Goal: Navigation & Orientation: Understand site structure

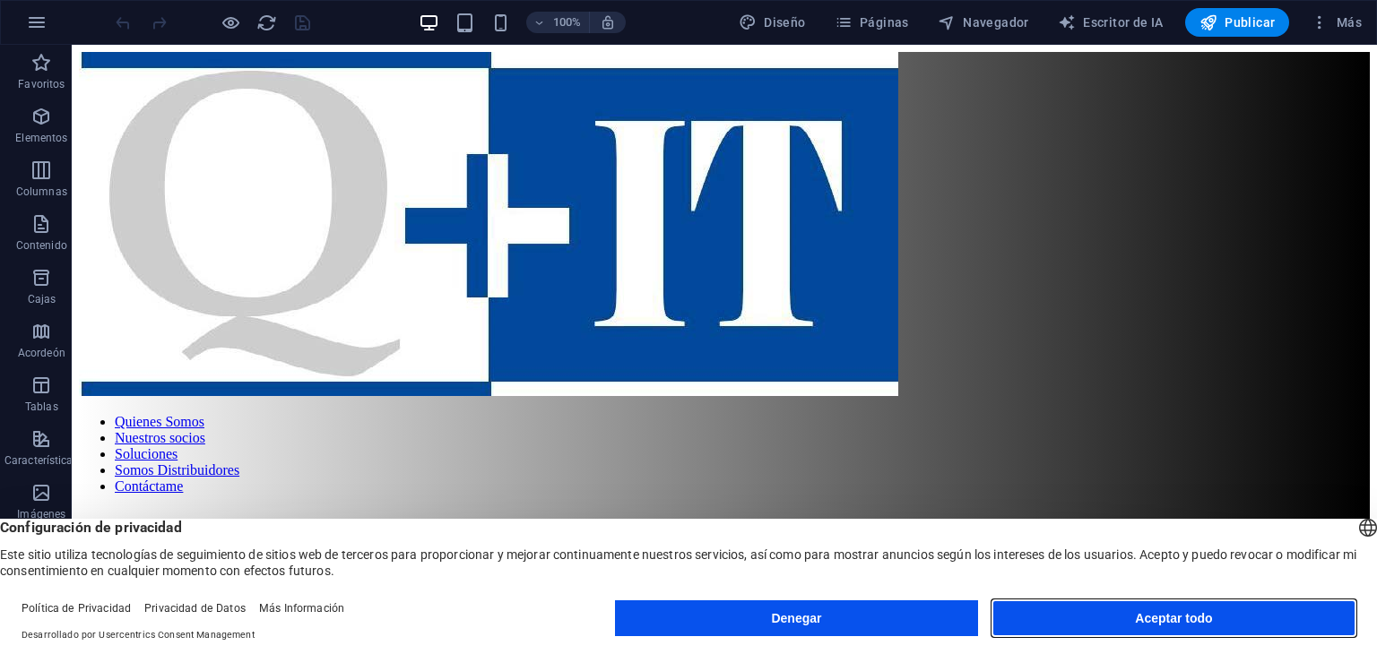
click at [1083, 618] on button "Aceptar todo" at bounding box center [1173, 619] width 363 height 36
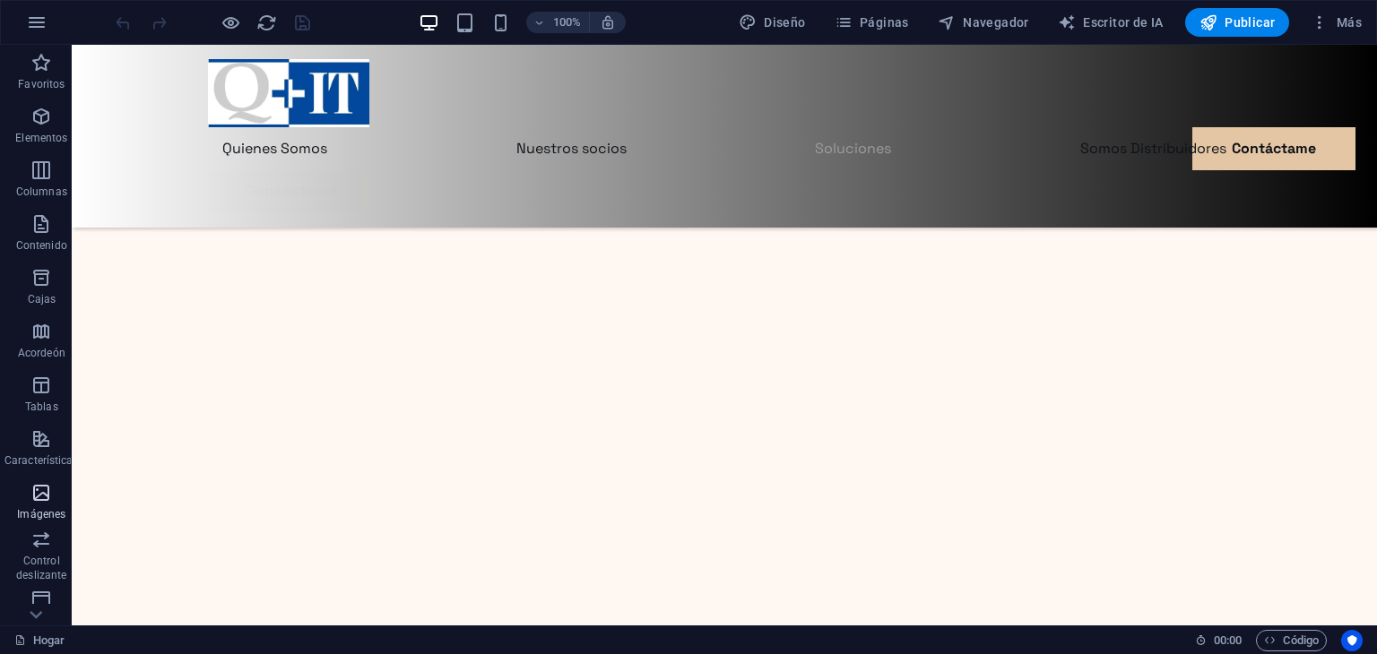
scroll to position [226, 0]
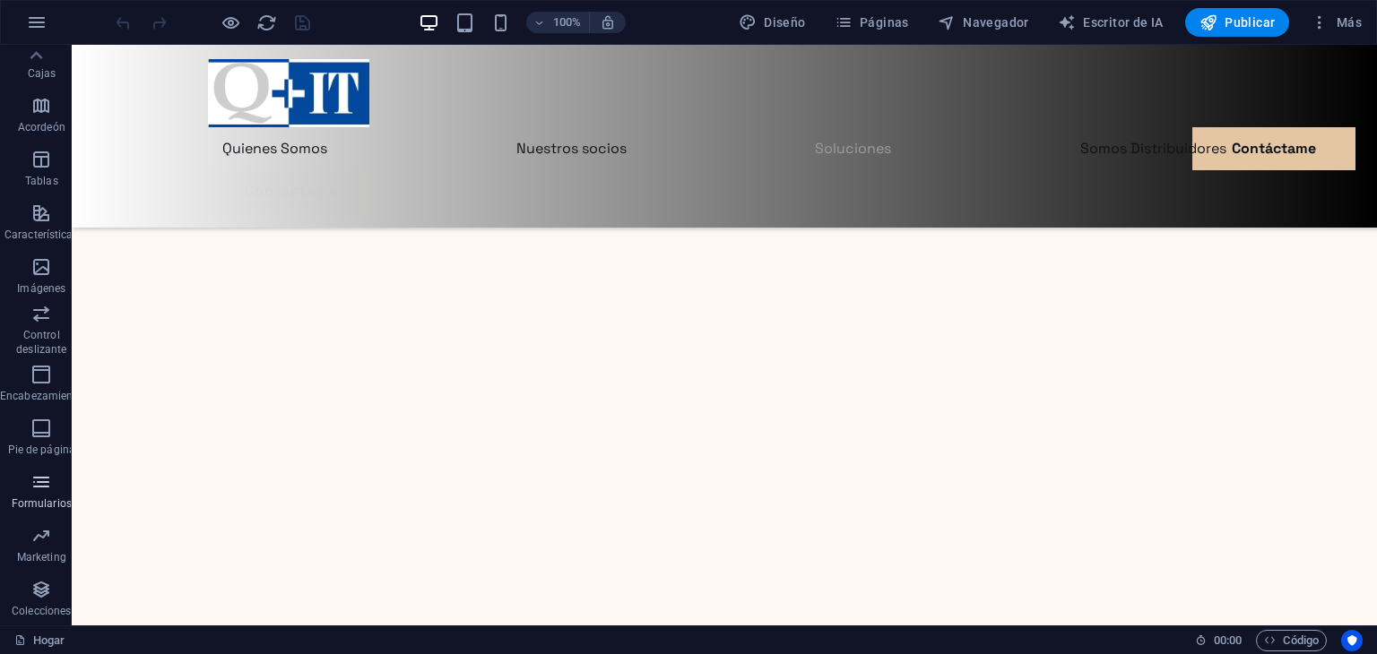
click at [38, 480] on icon "button" at bounding box center [41, 483] width 22 height 22
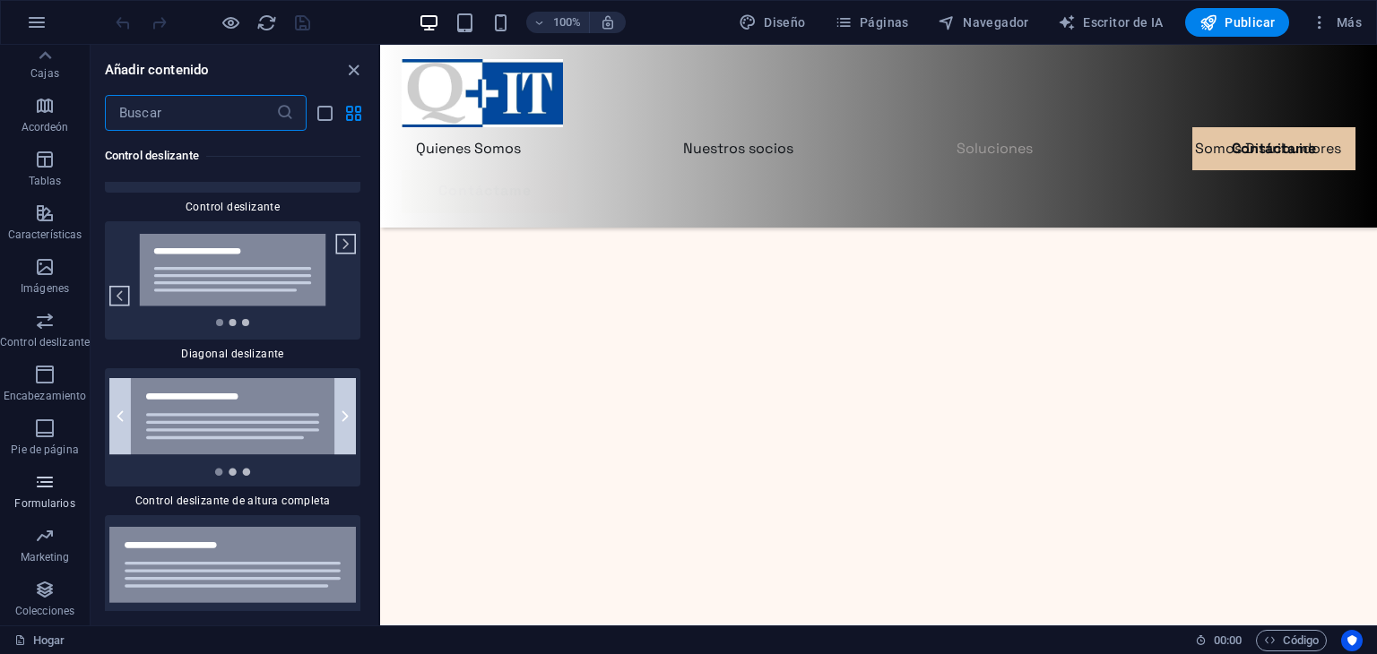
scroll to position [24116, 0]
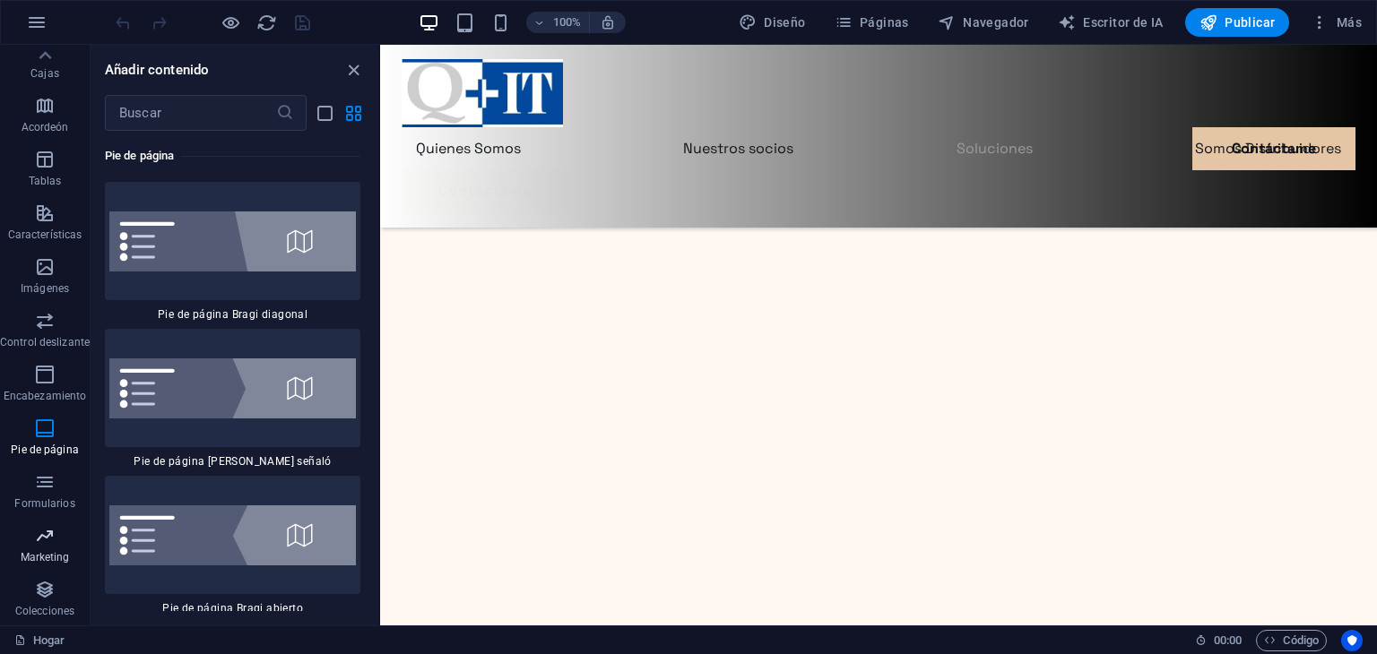
click at [42, 541] on icon "button" at bounding box center [45, 536] width 22 height 22
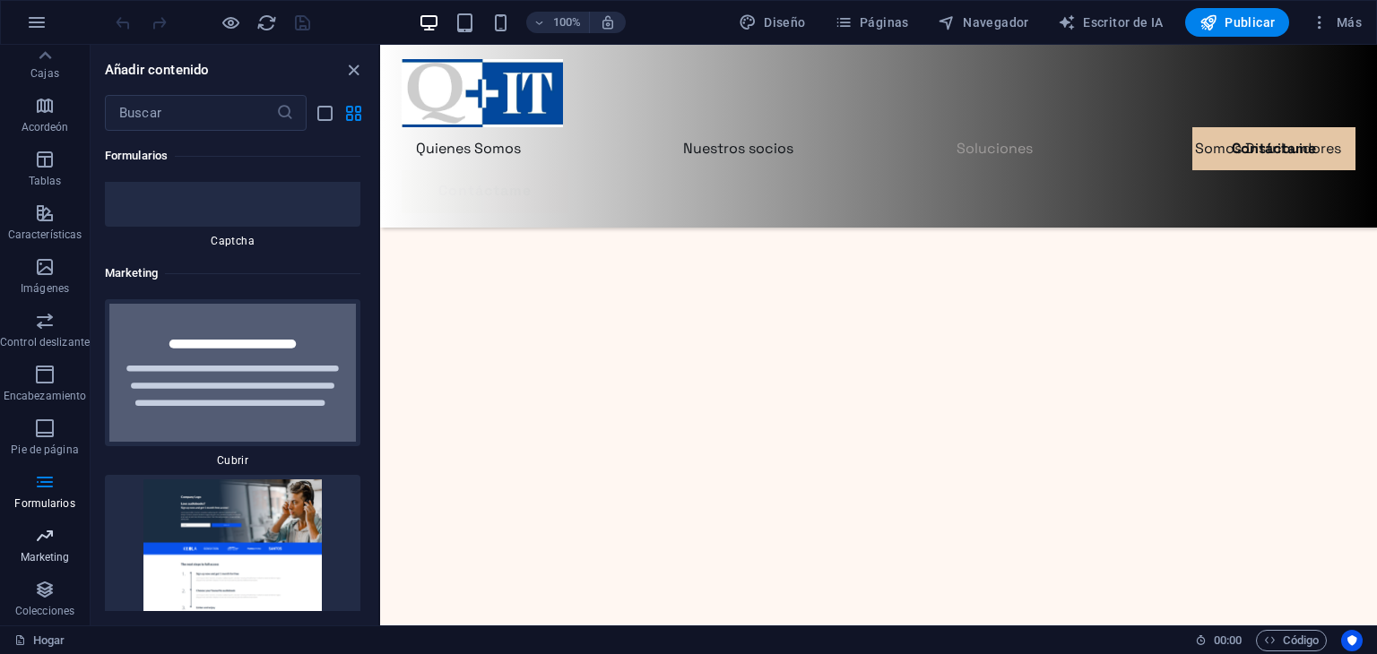
scroll to position [29146, 0]
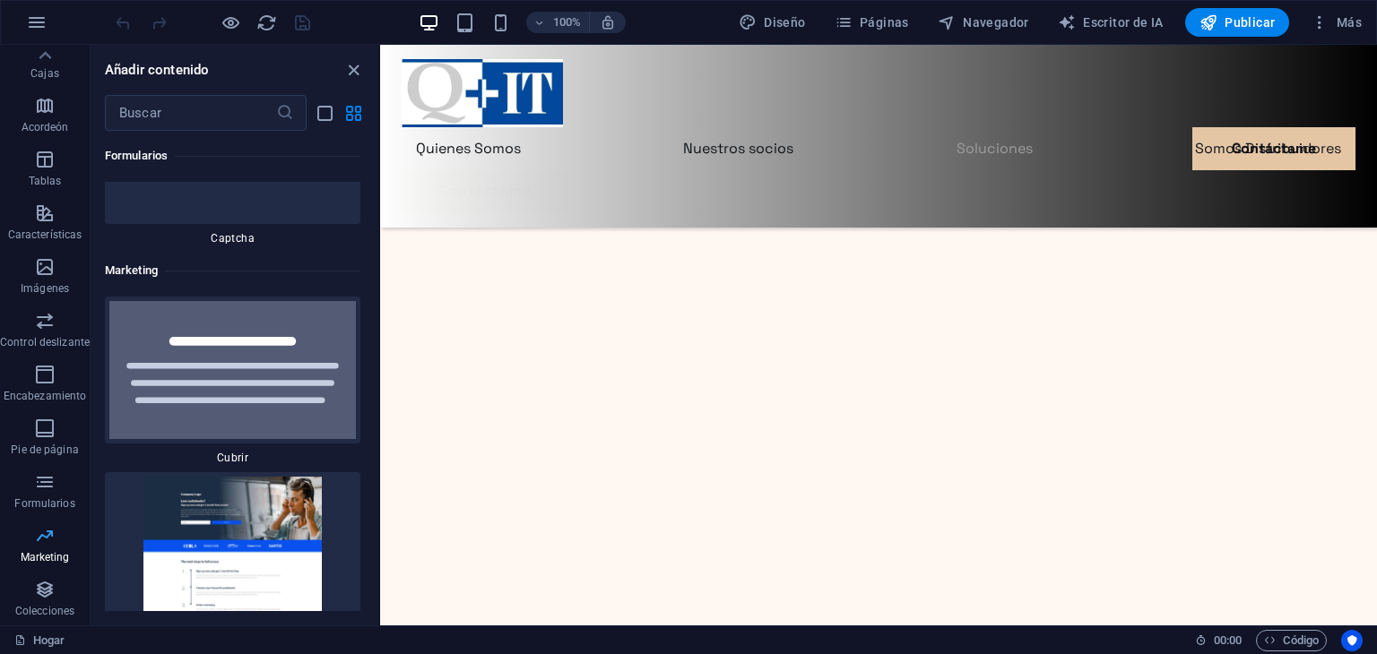
click at [42, 535] on icon "button" at bounding box center [45, 536] width 22 height 22
click at [46, 510] on font "Formularios" at bounding box center [44, 504] width 60 height 13
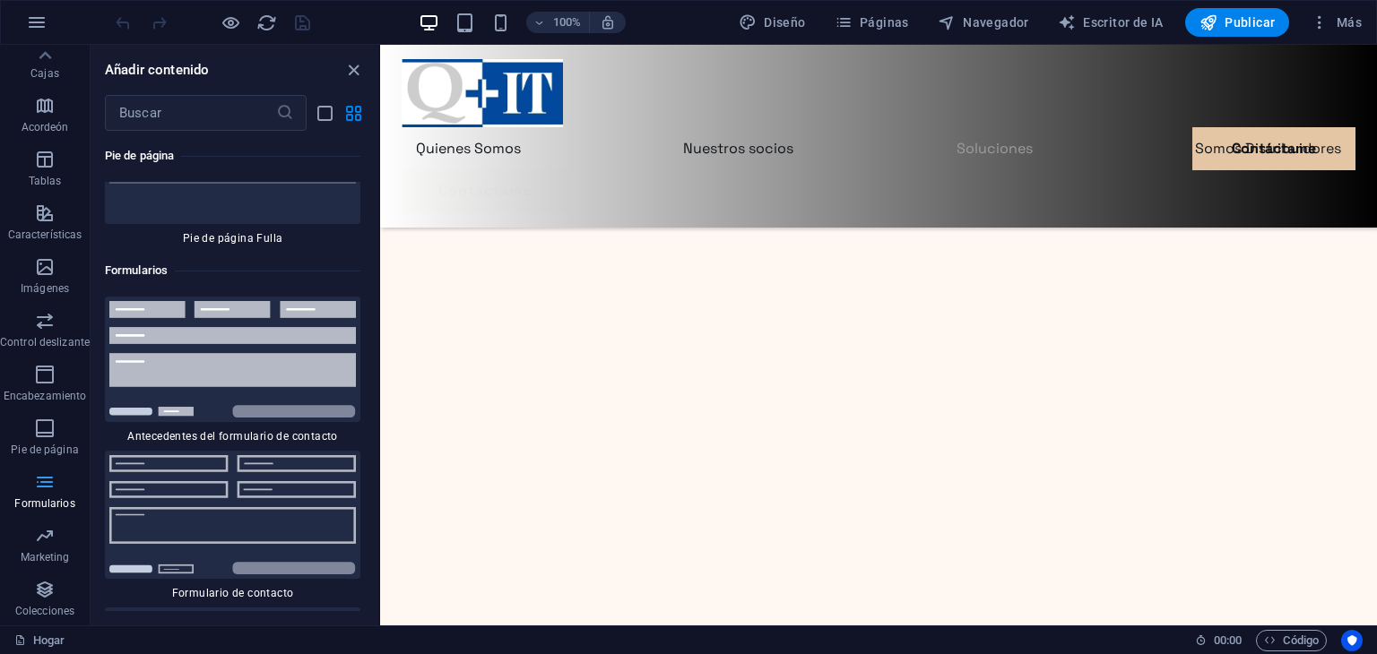
scroll to position [26230, 0]
click at [47, 444] on font "Pie de página" at bounding box center [44, 450] width 67 height 13
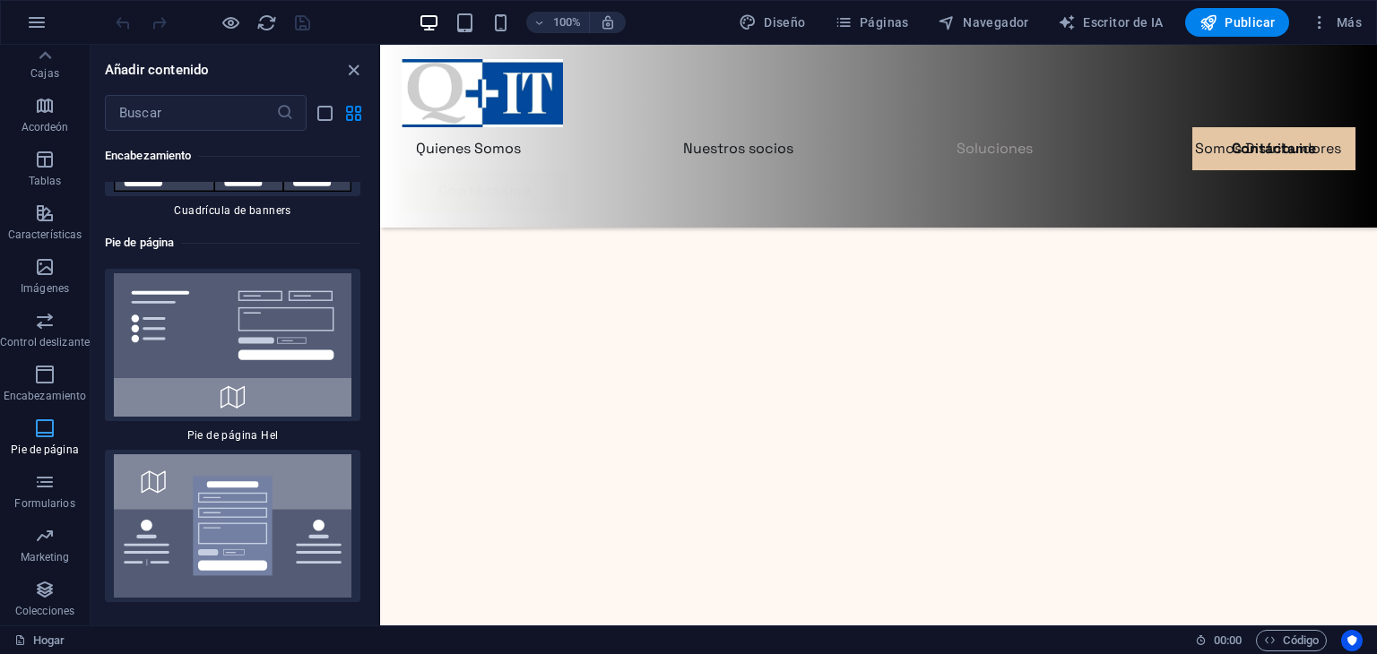
scroll to position [23859, 0]
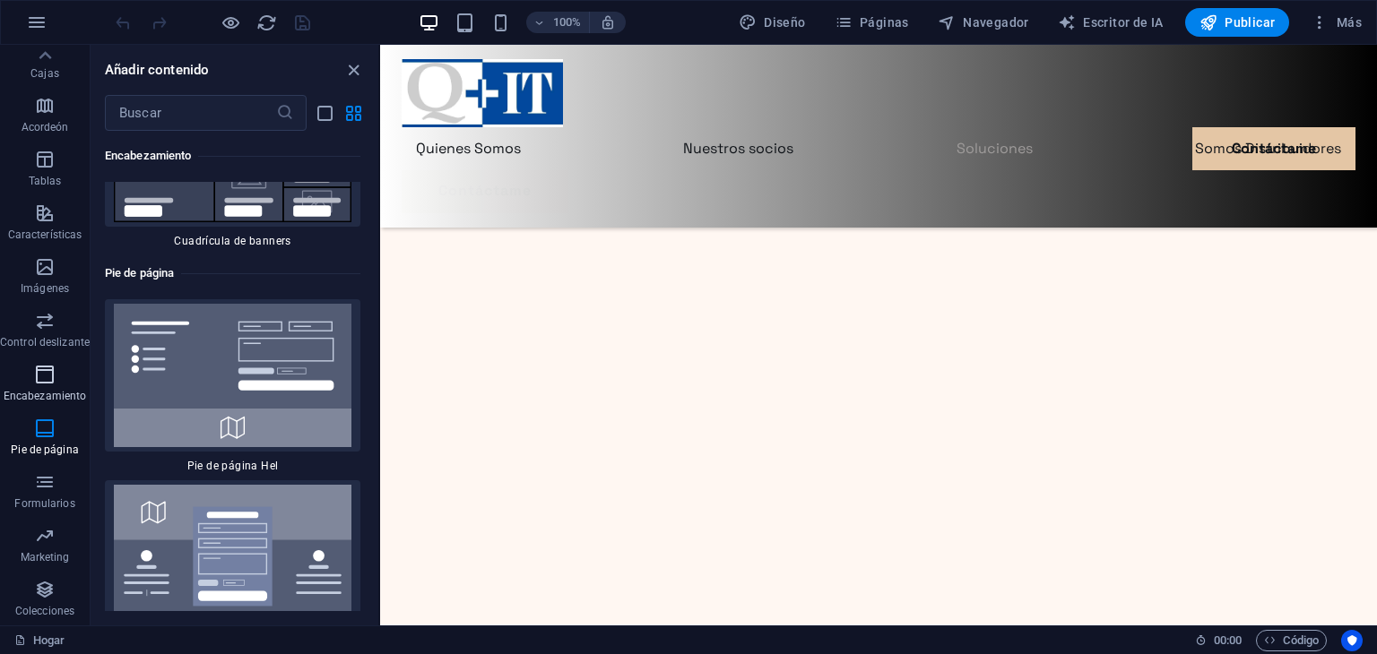
click at [47, 395] on font "Encabezamiento" at bounding box center [45, 396] width 83 height 13
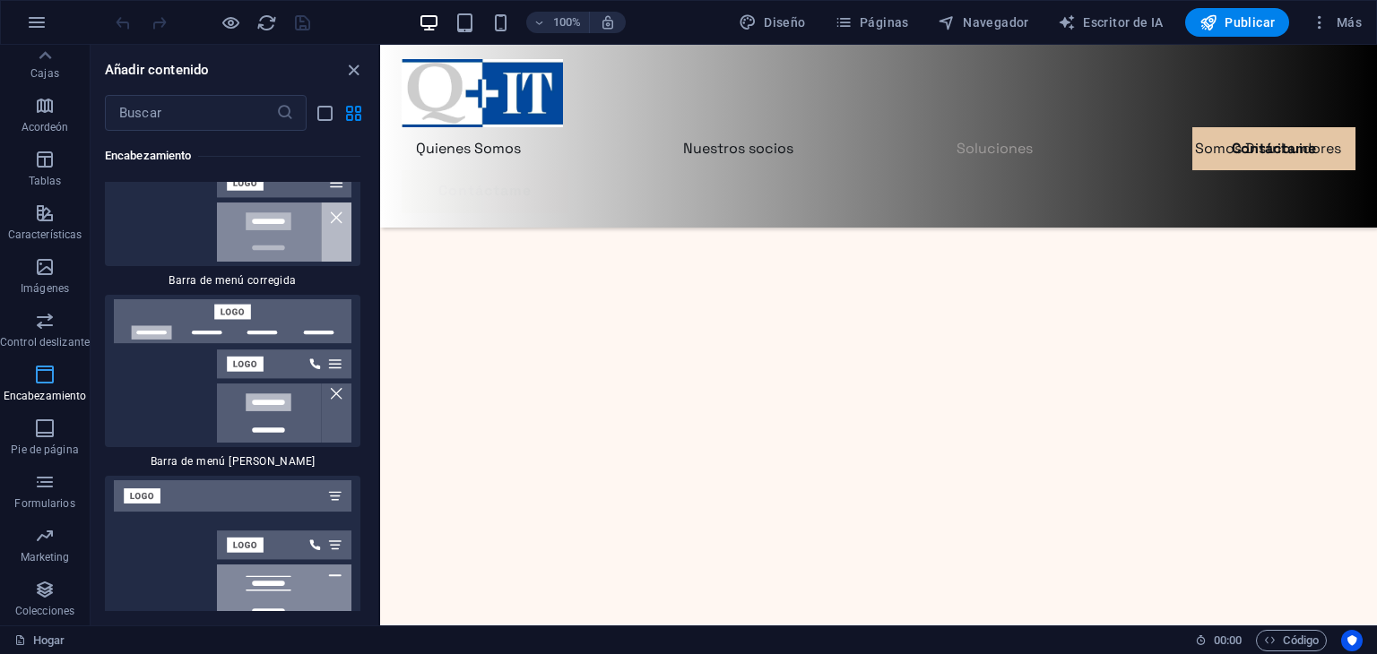
scroll to position [21420, 0]
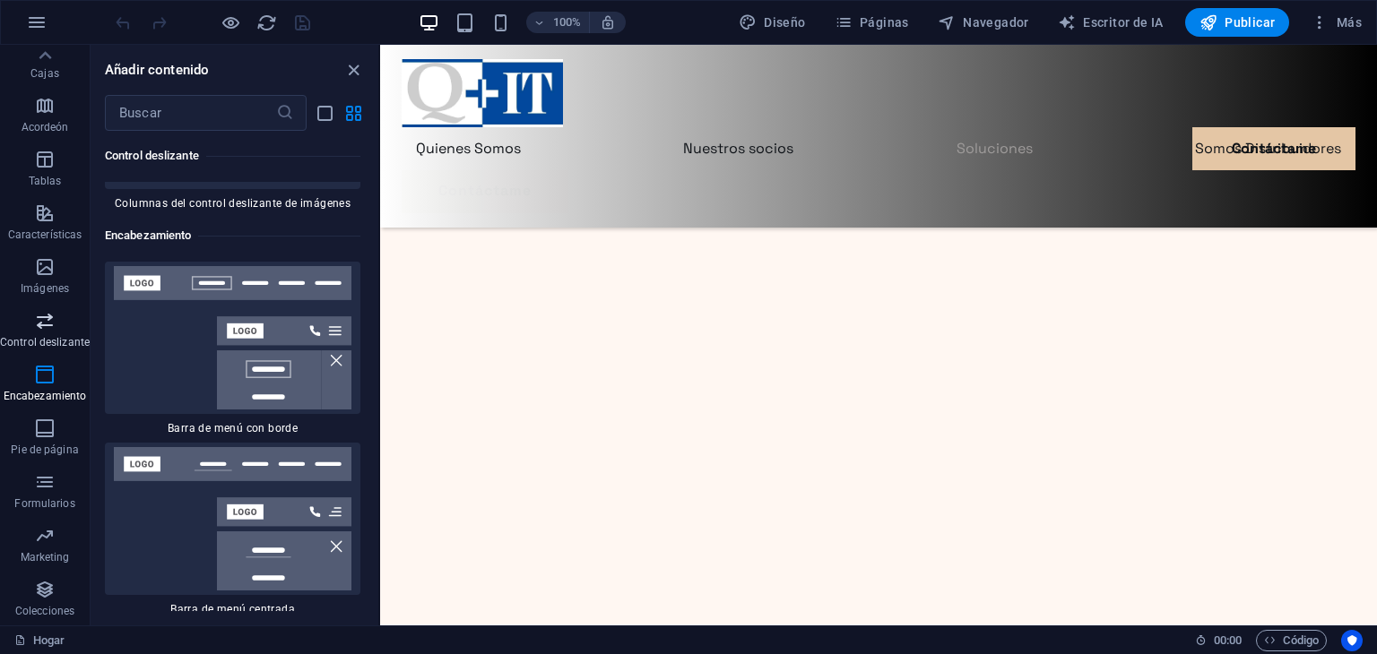
click at [41, 337] on font "Control deslizante" at bounding box center [45, 342] width 90 height 13
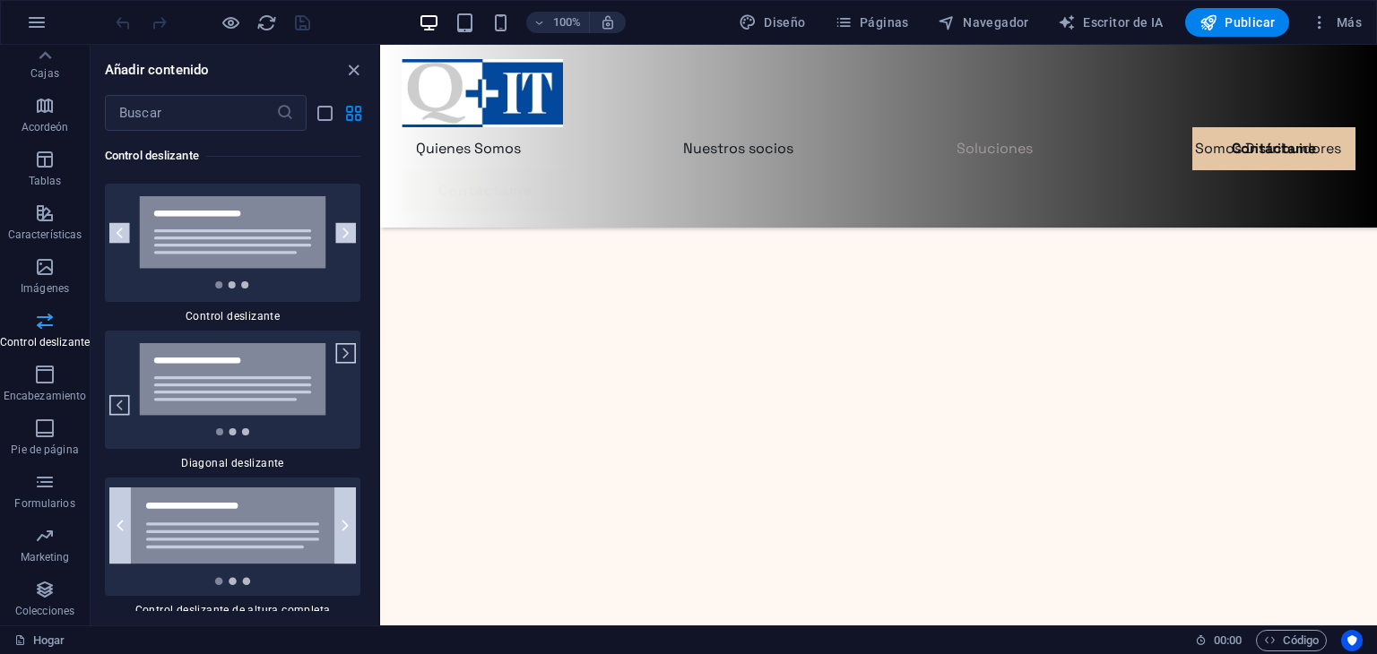
scroll to position [20312, 0]
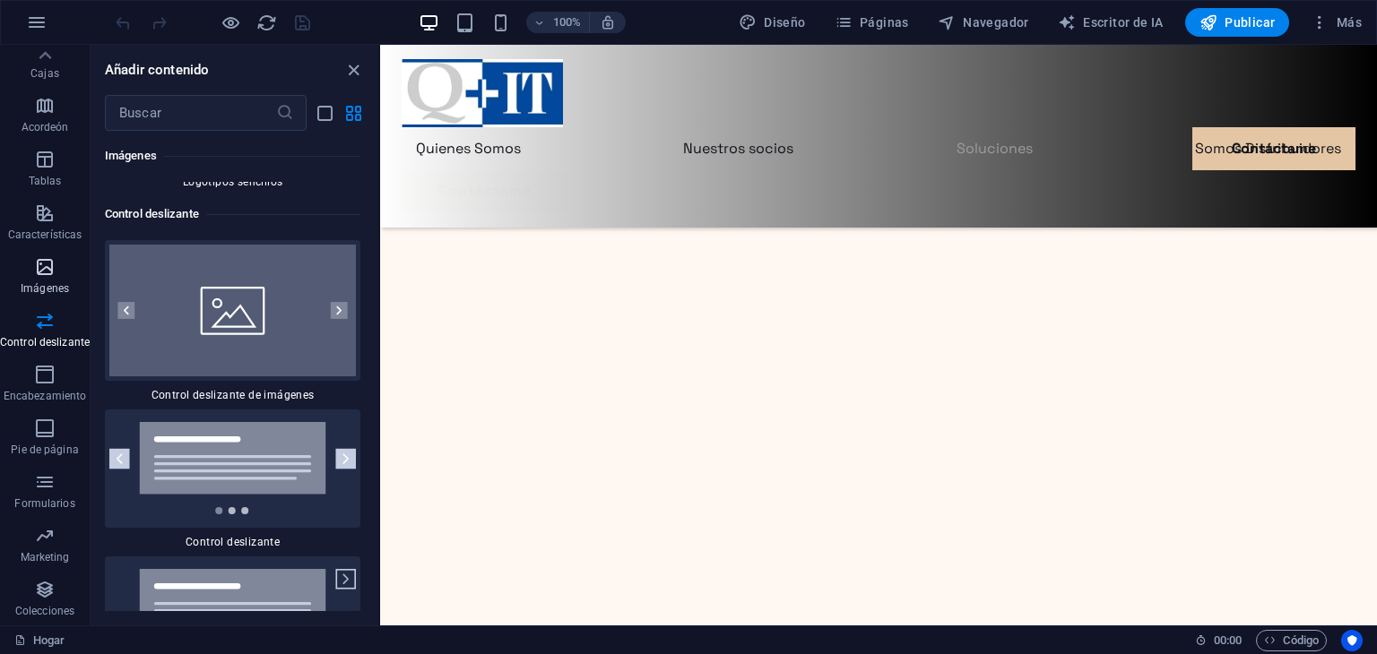
click at [45, 280] on span "Imágenes" at bounding box center [45, 277] width 90 height 43
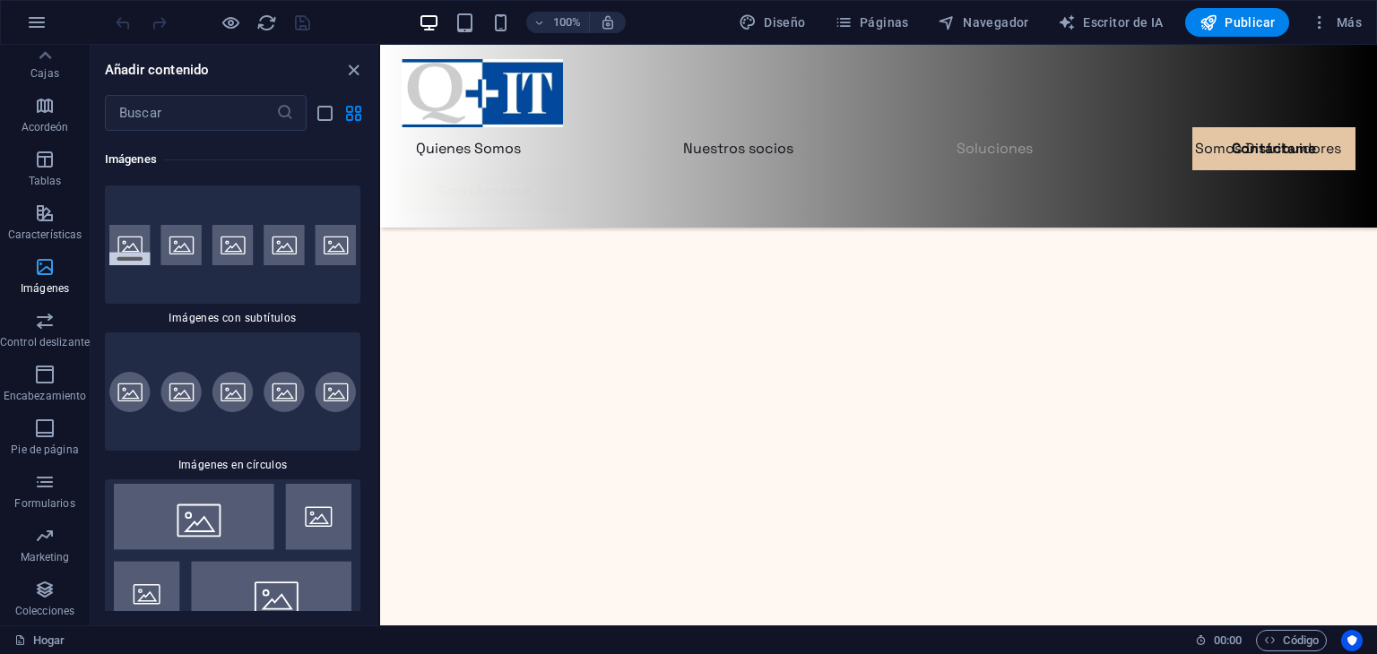
scroll to position [17976, 0]
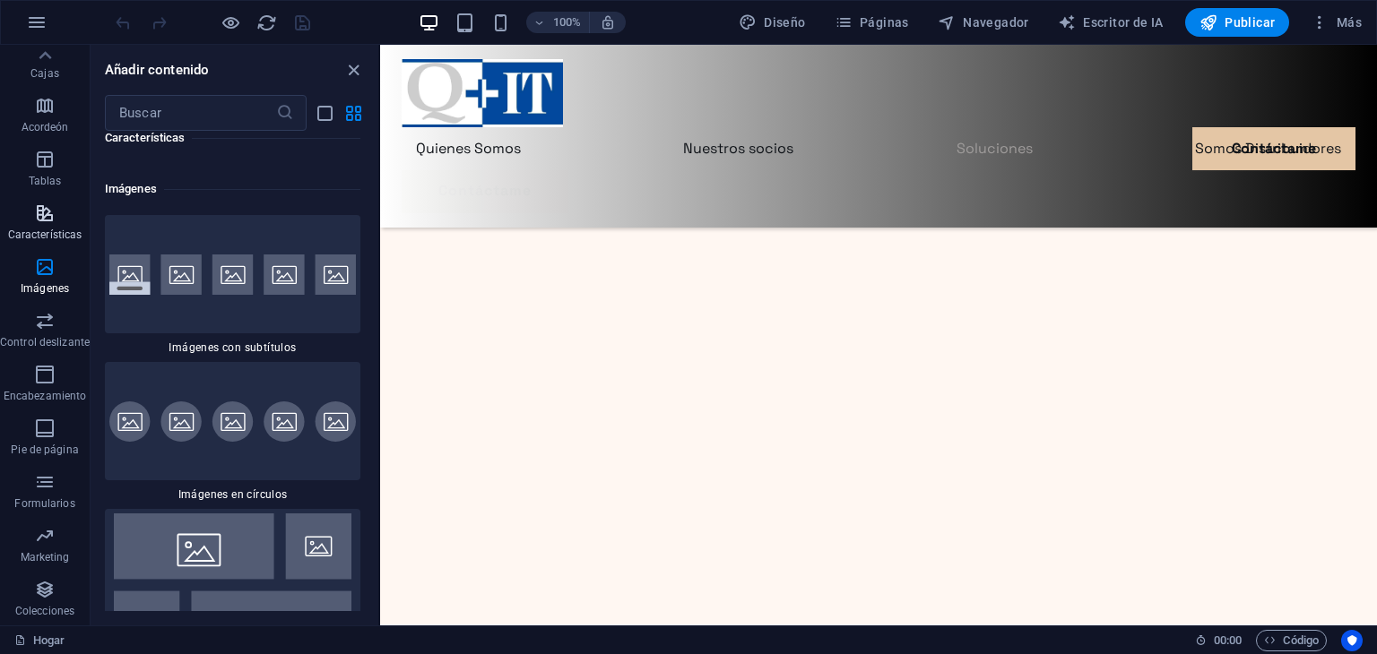
click at [43, 228] on p "Características" at bounding box center [45, 235] width 74 height 14
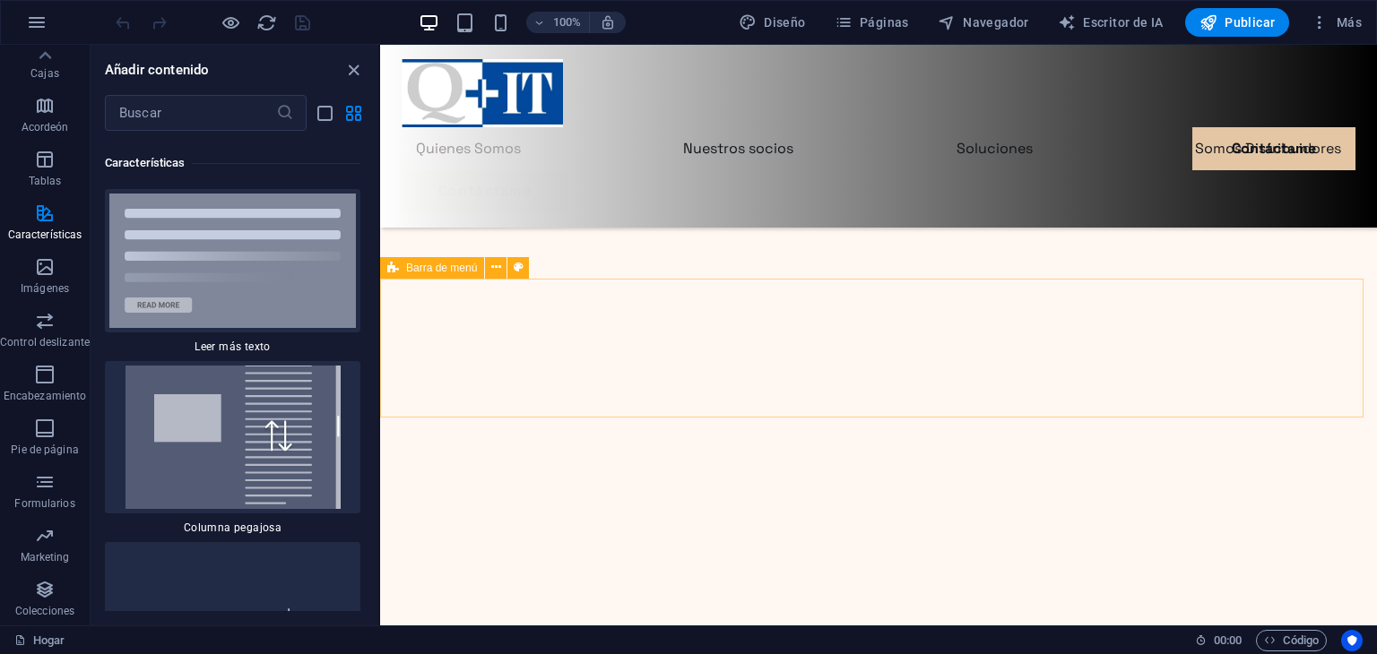
scroll to position [1047, 0]
click at [773, 61] on icon at bounding box center [775, 60] width 10 height 19
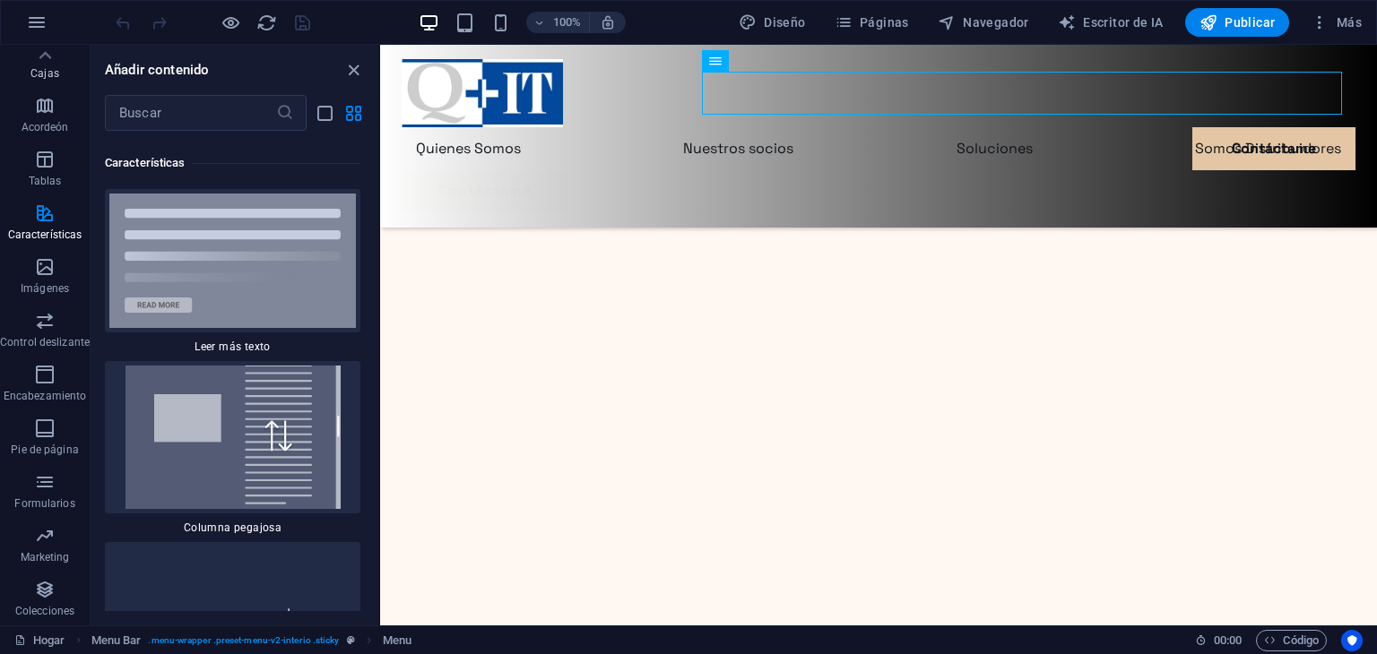
scroll to position [0, 0]
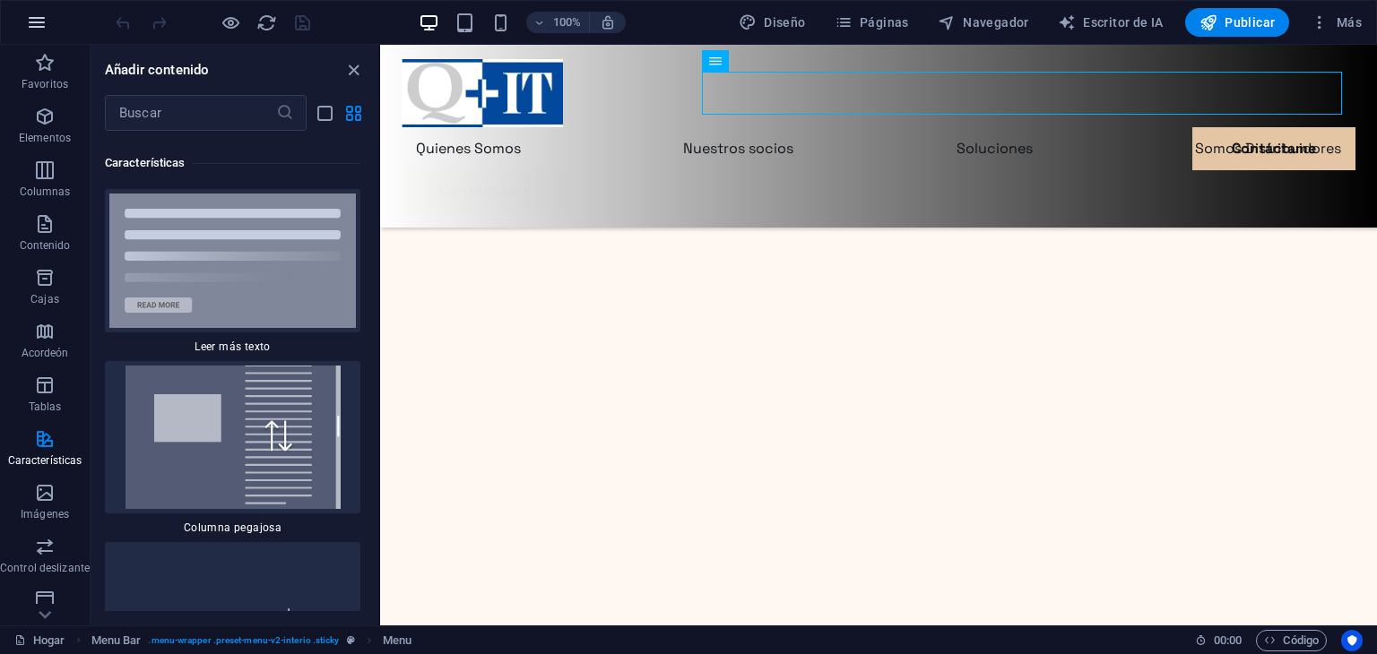
click at [42, 25] on icon "button" at bounding box center [37, 23] width 22 height 22
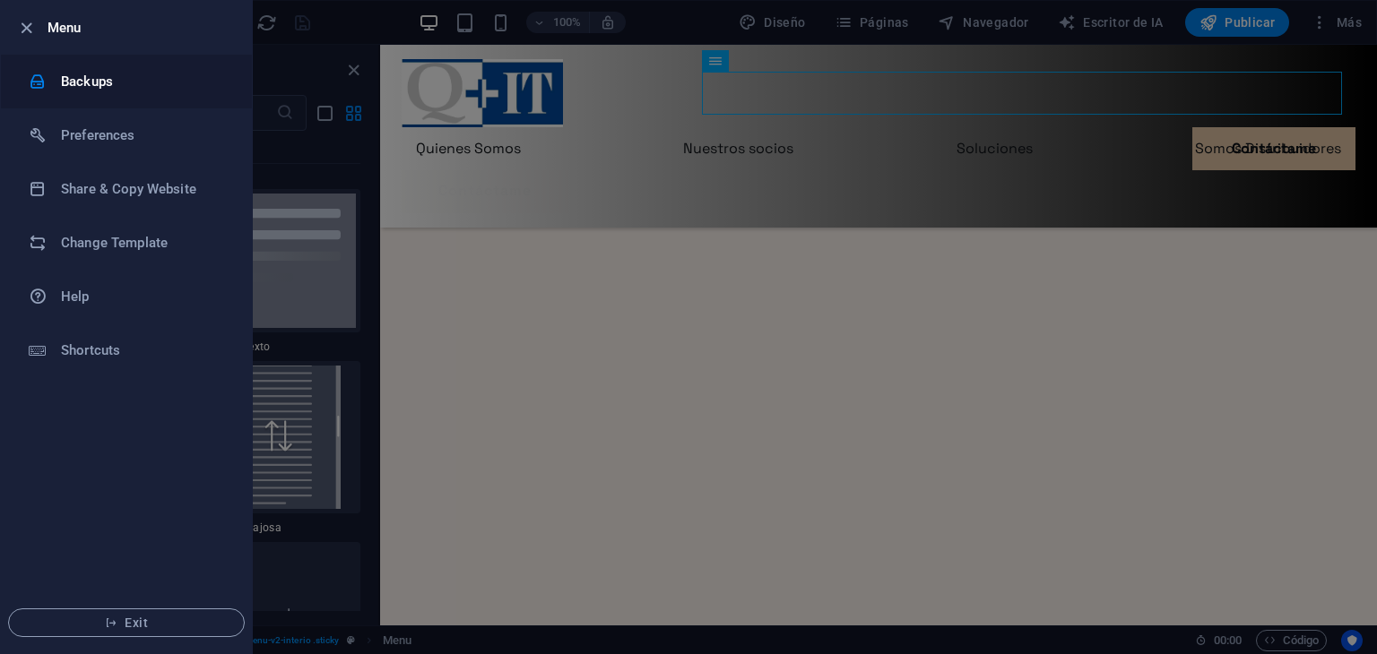
click at [128, 75] on h6 "Backups" at bounding box center [144, 82] width 166 height 22
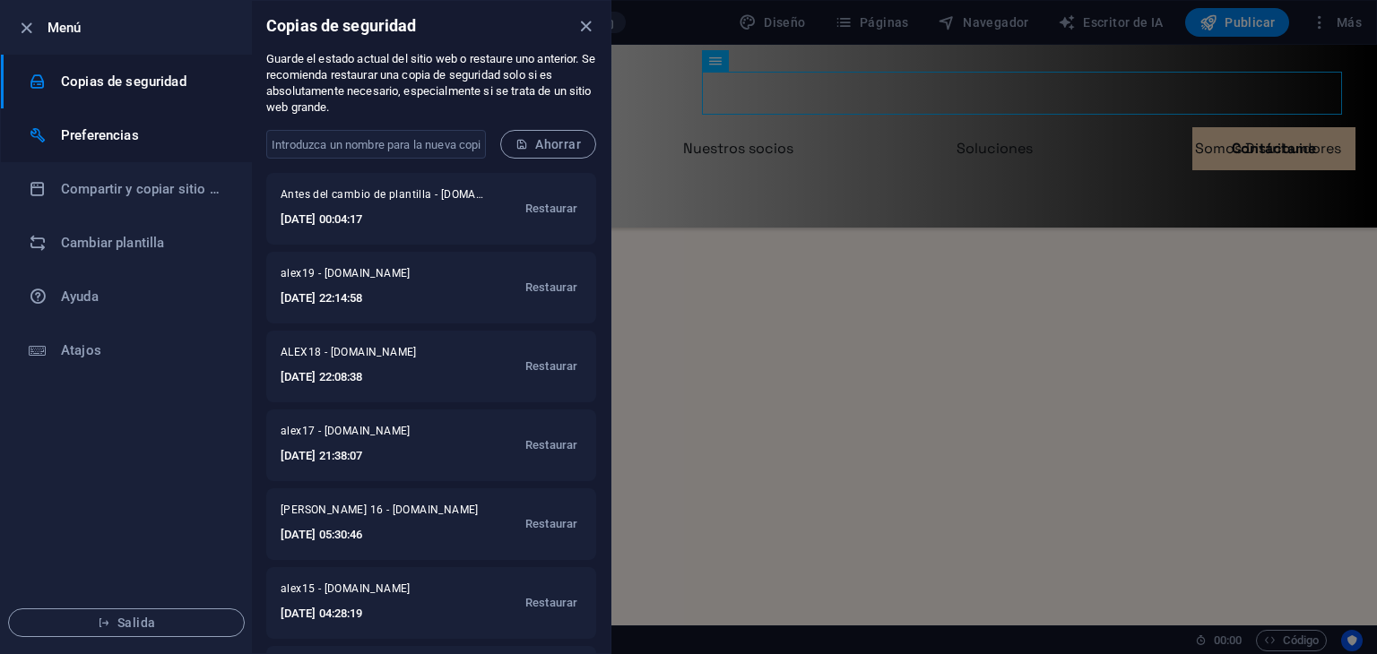
click at [120, 125] on h6 "Preferencias" at bounding box center [144, 136] width 166 height 22
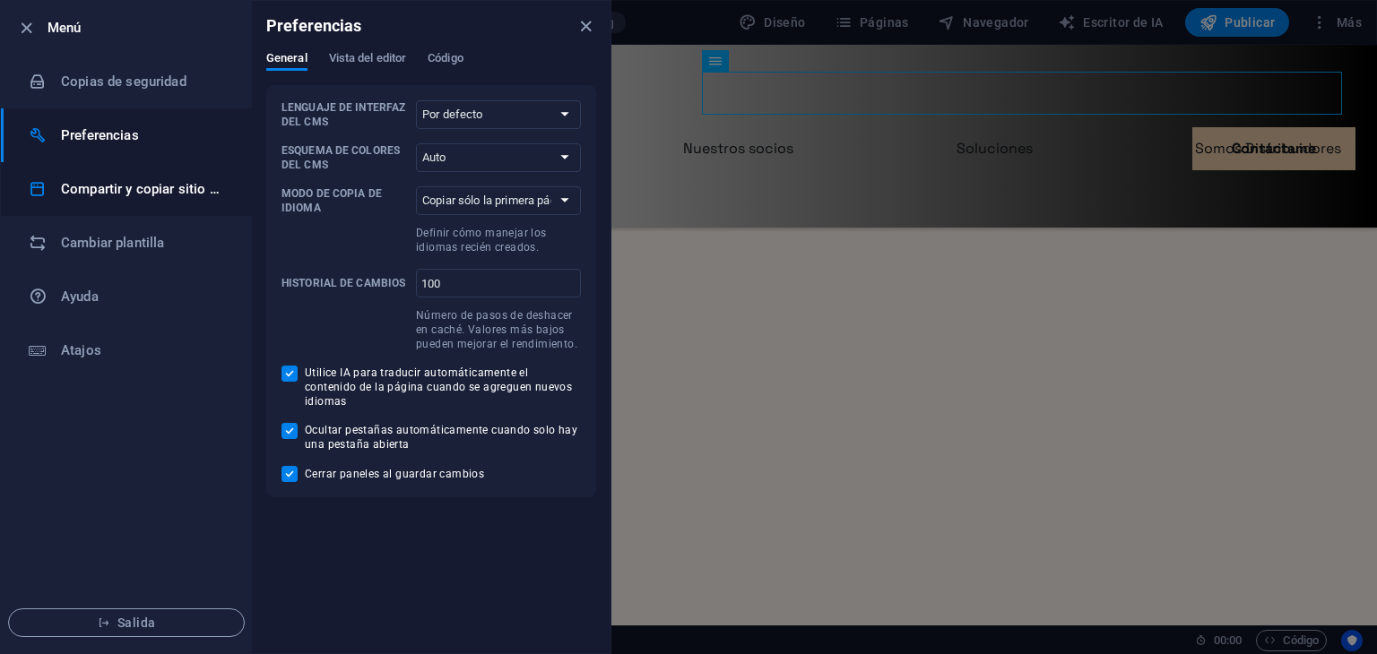
click at [95, 197] on h6 "Compartir y copiar sitio web" at bounding box center [144, 189] width 166 height 22
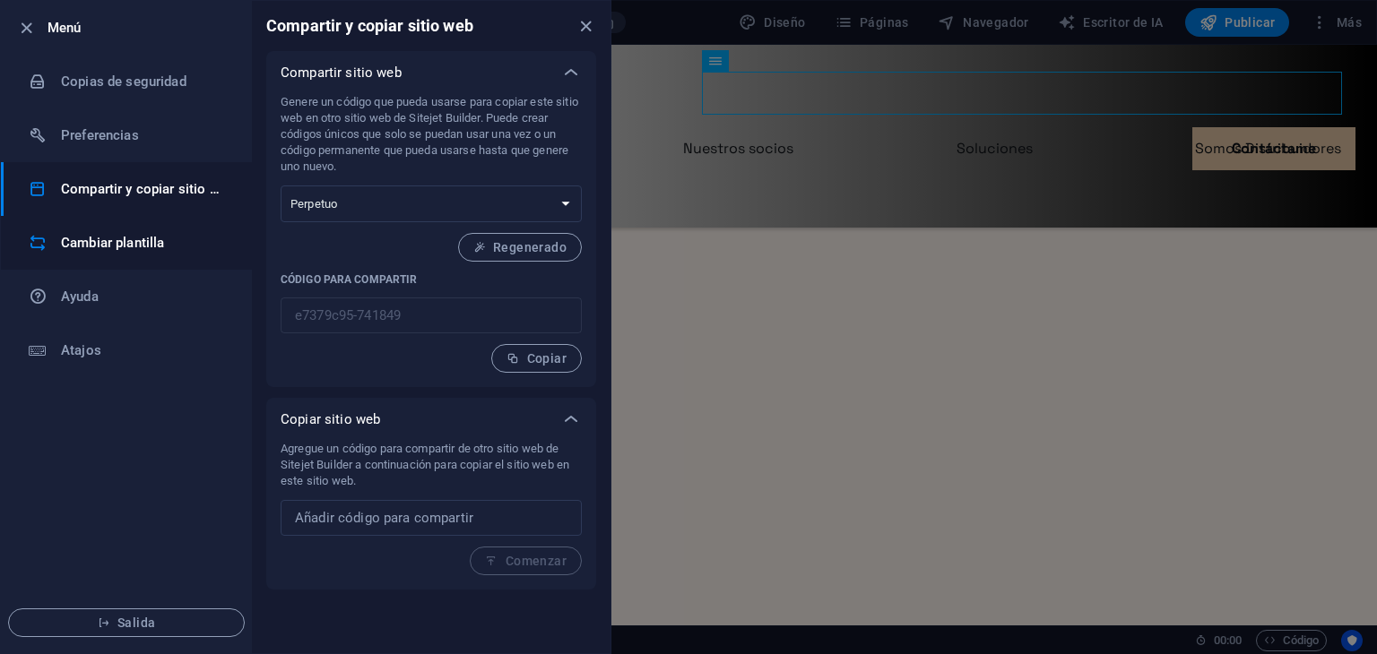
click at [97, 249] on font "Cambiar plantilla" at bounding box center [112, 243] width 103 height 16
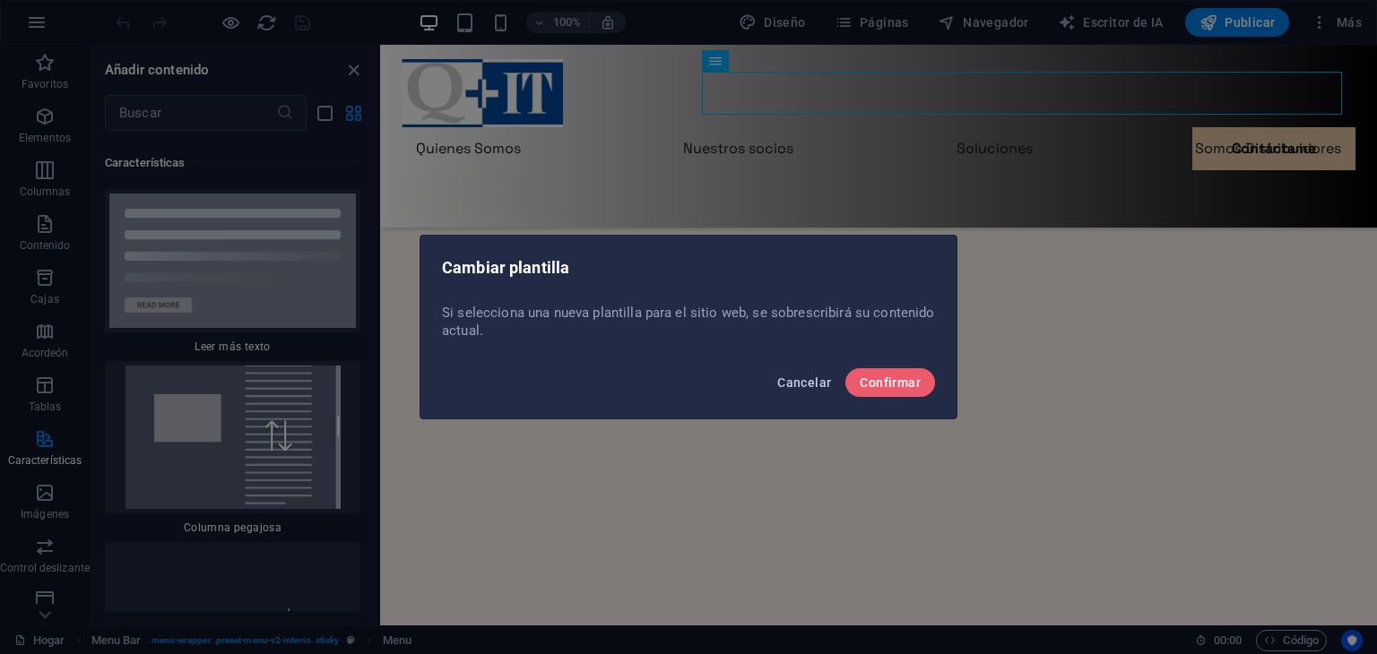
click at [796, 385] on font "Cancelar" at bounding box center [804, 383] width 54 height 14
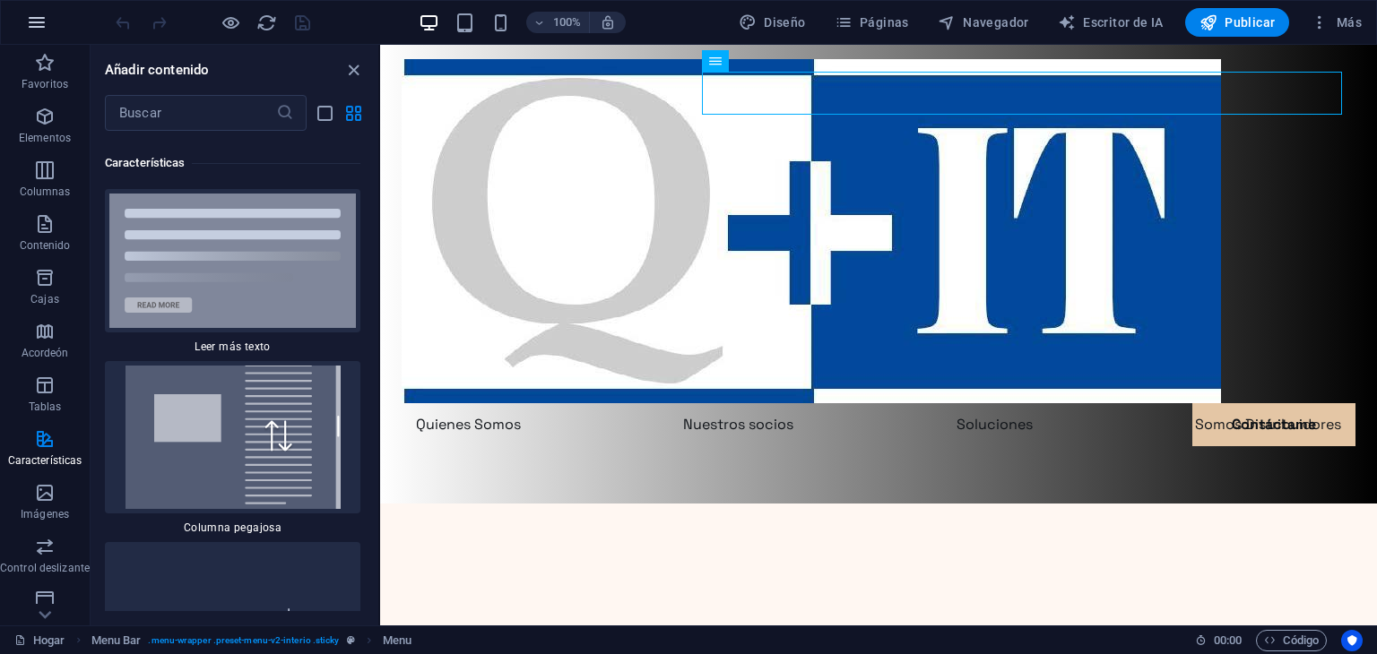
click at [30, 23] on icon "button" at bounding box center [37, 23] width 22 height 22
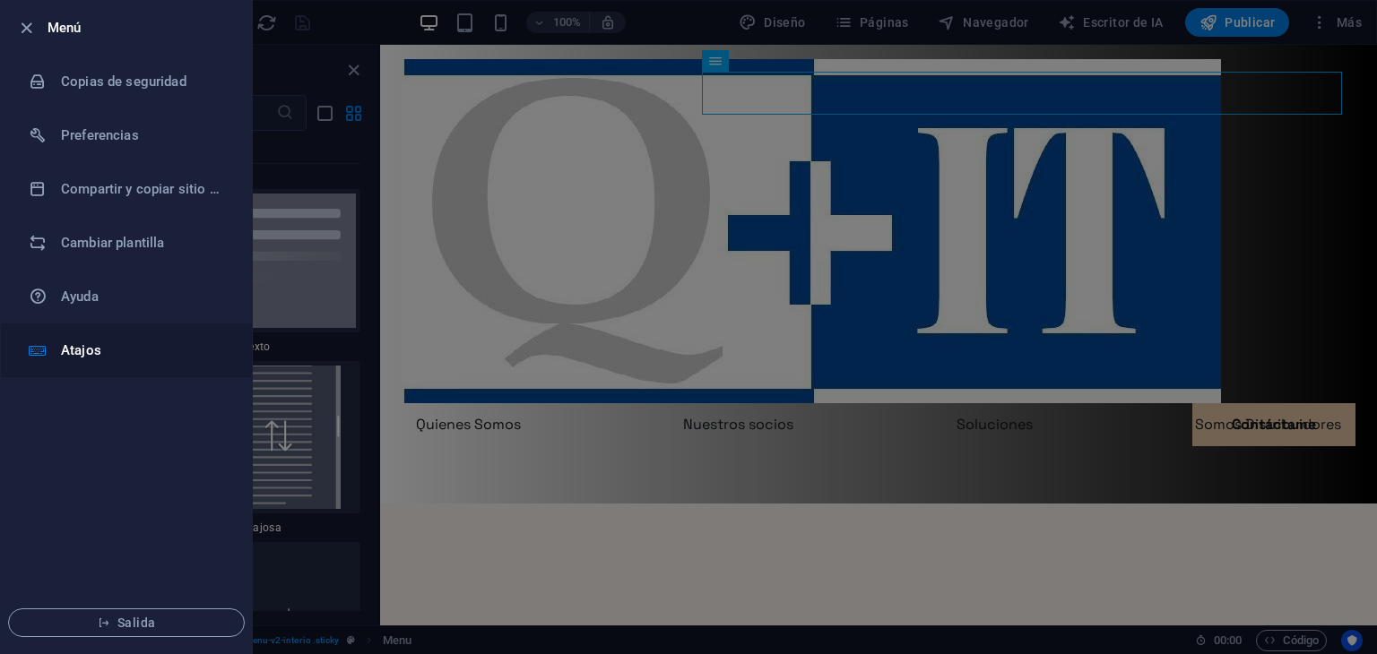
click at [75, 354] on font "Atajos" at bounding box center [81, 350] width 40 height 16
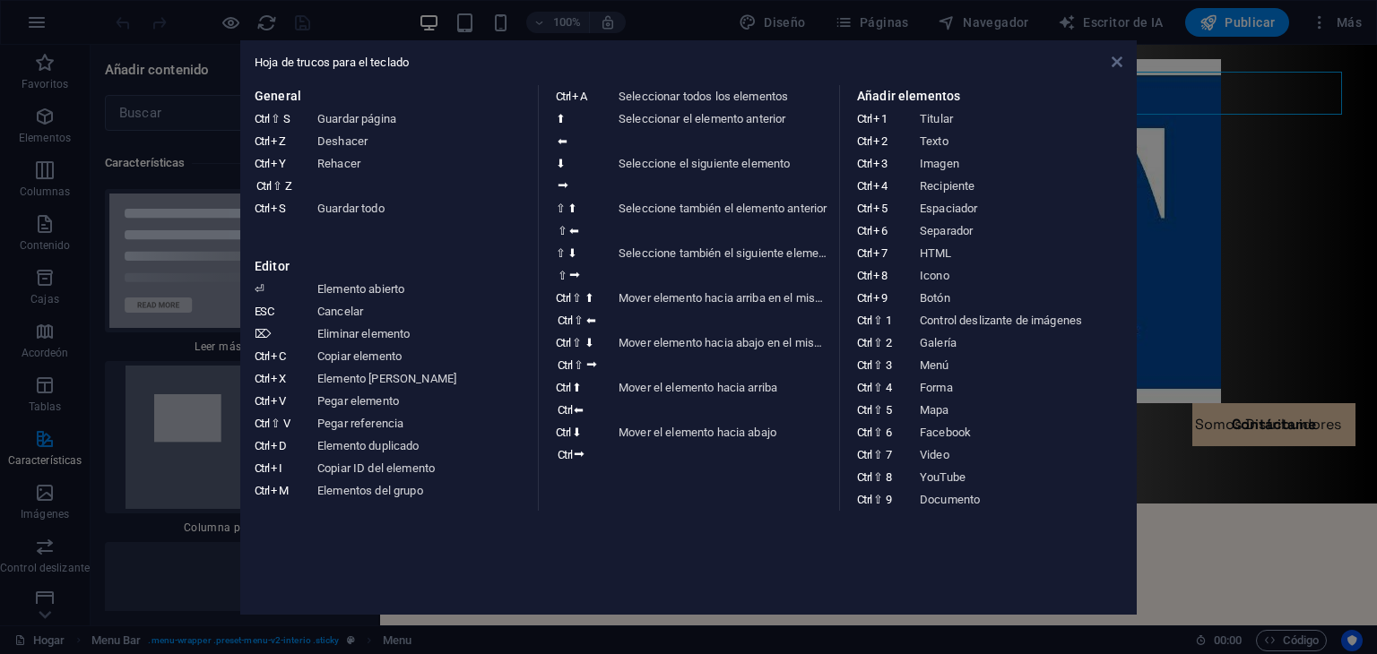
click at [1116, 58] on icon at bounding box center [1117, 62] width 11 height 14
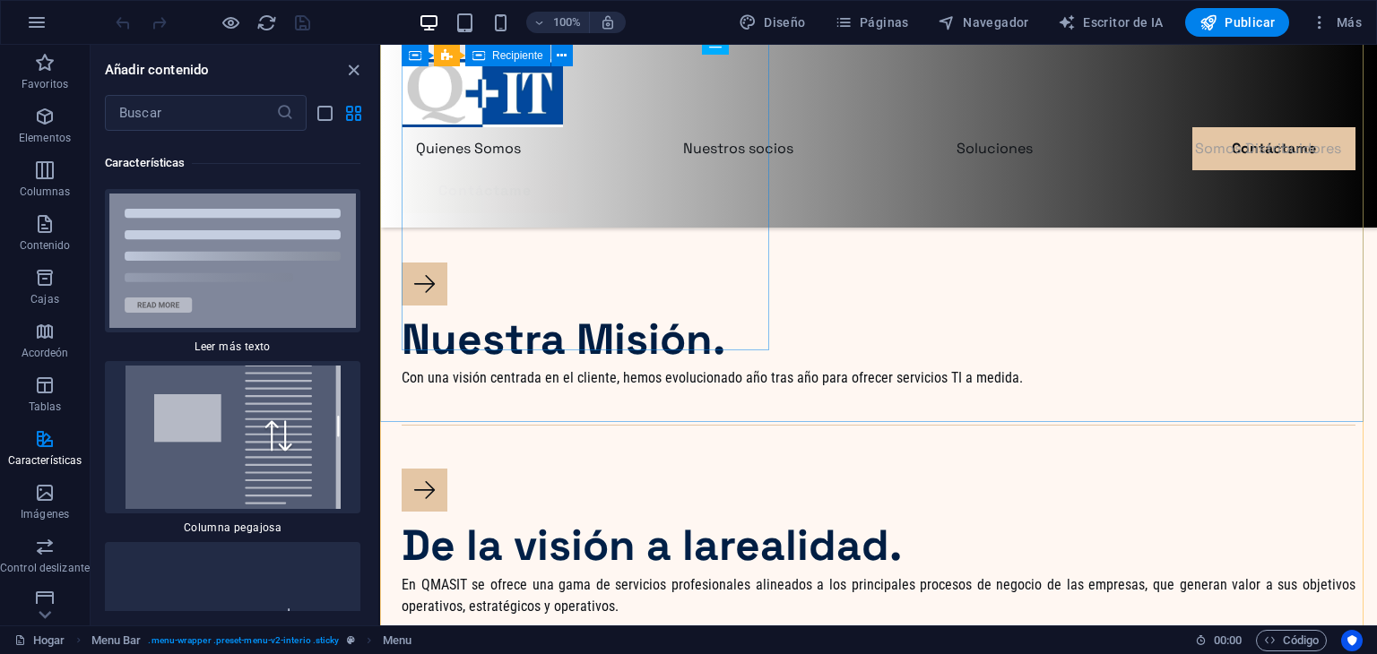
scroll to position [5887, 0]
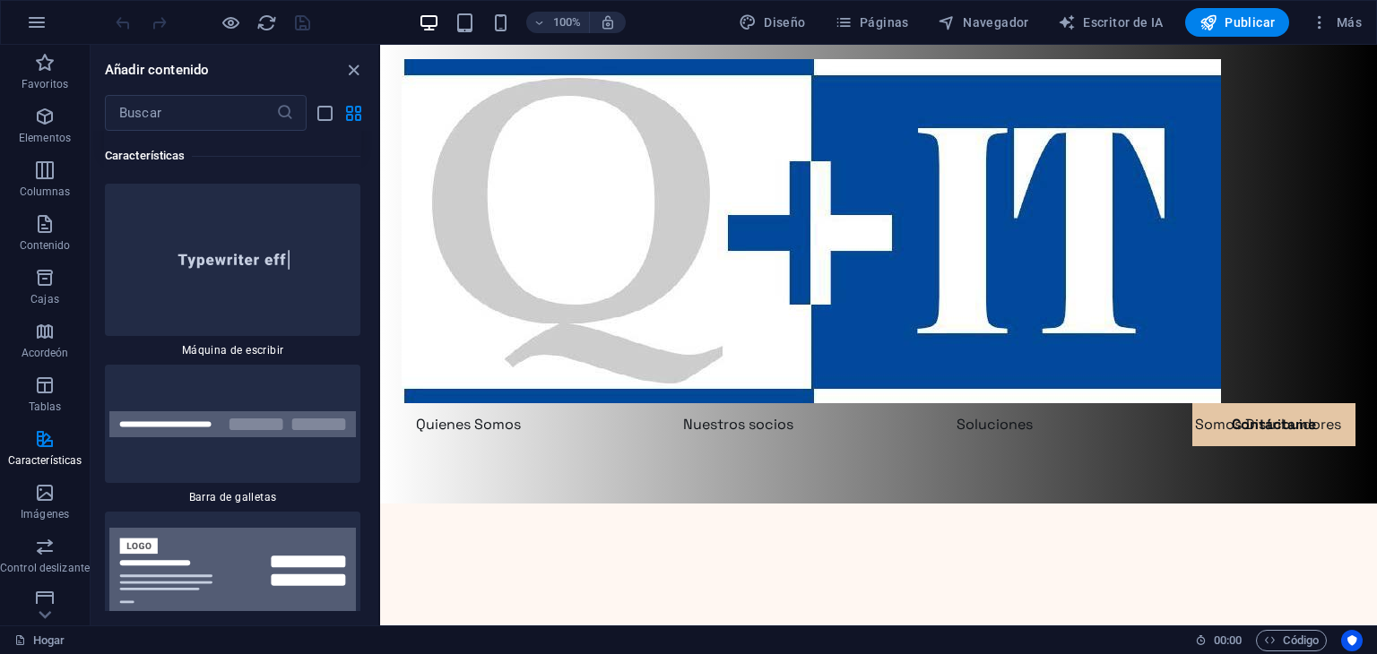
scroll to position [14021, 0]
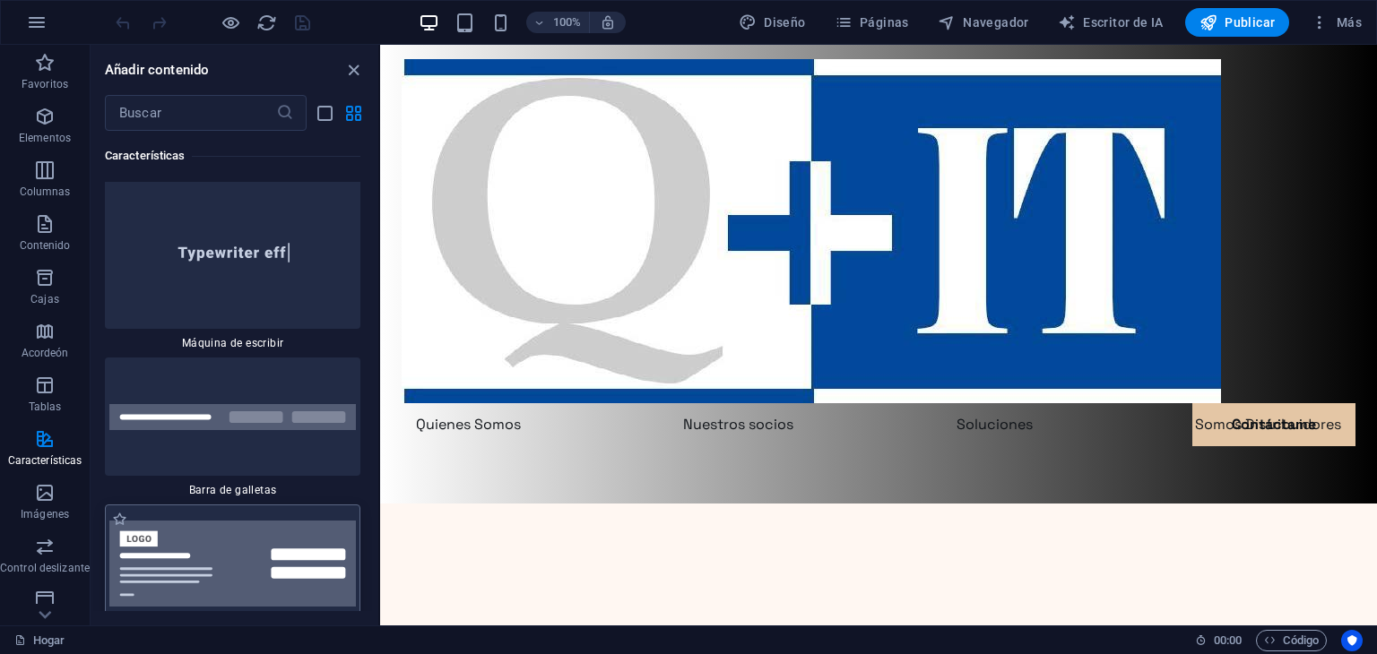
click at [237, 521] on img at bounding box center [232, 564] width 247 height 86
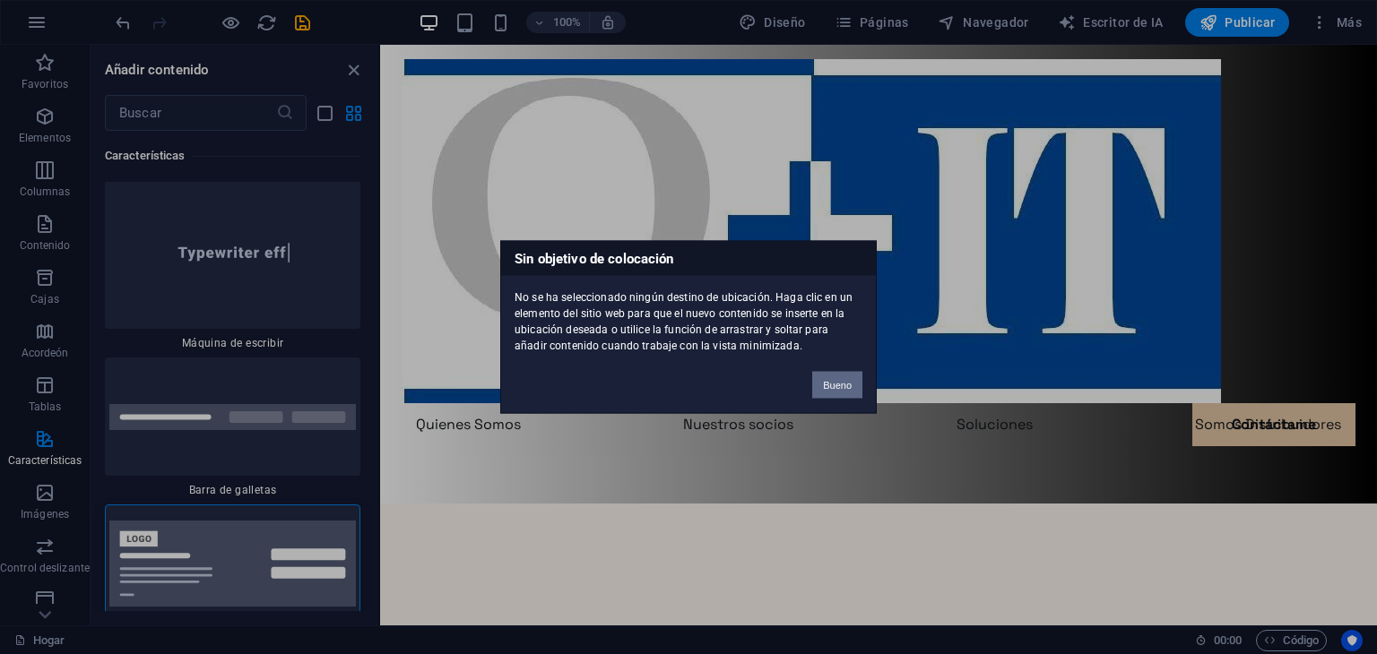
click at [848, 381] on font "Bueno" at bounding box center [837, 385] width 29 height 11
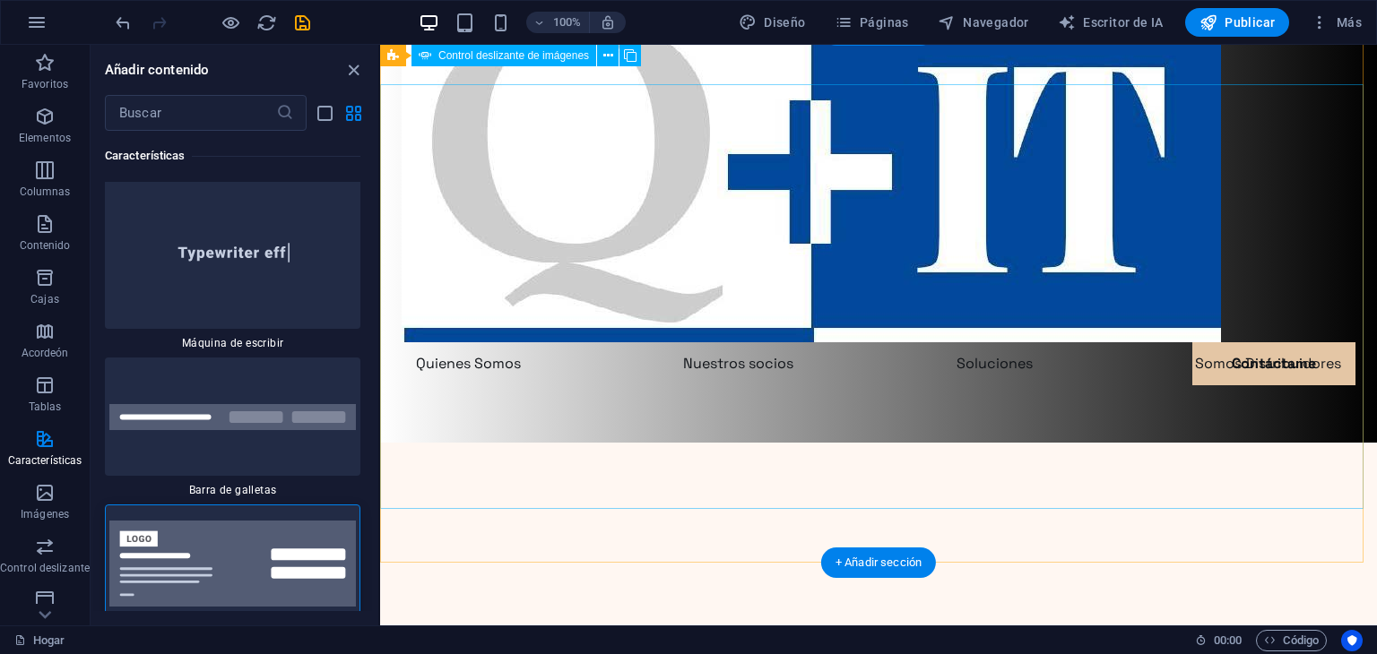
scroll to position [60, 0]
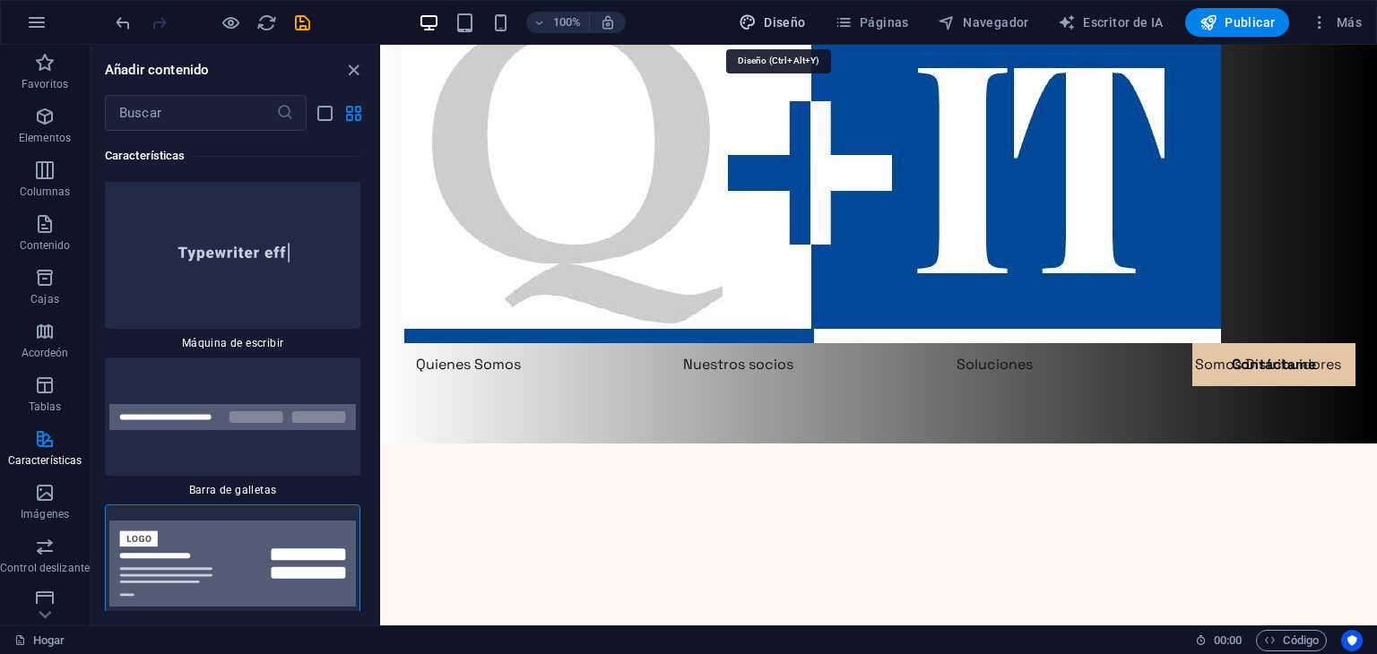
click at [773, 8] on button "Diseño" at bounding box center [773, 22] width 82 height 29
select select "700"
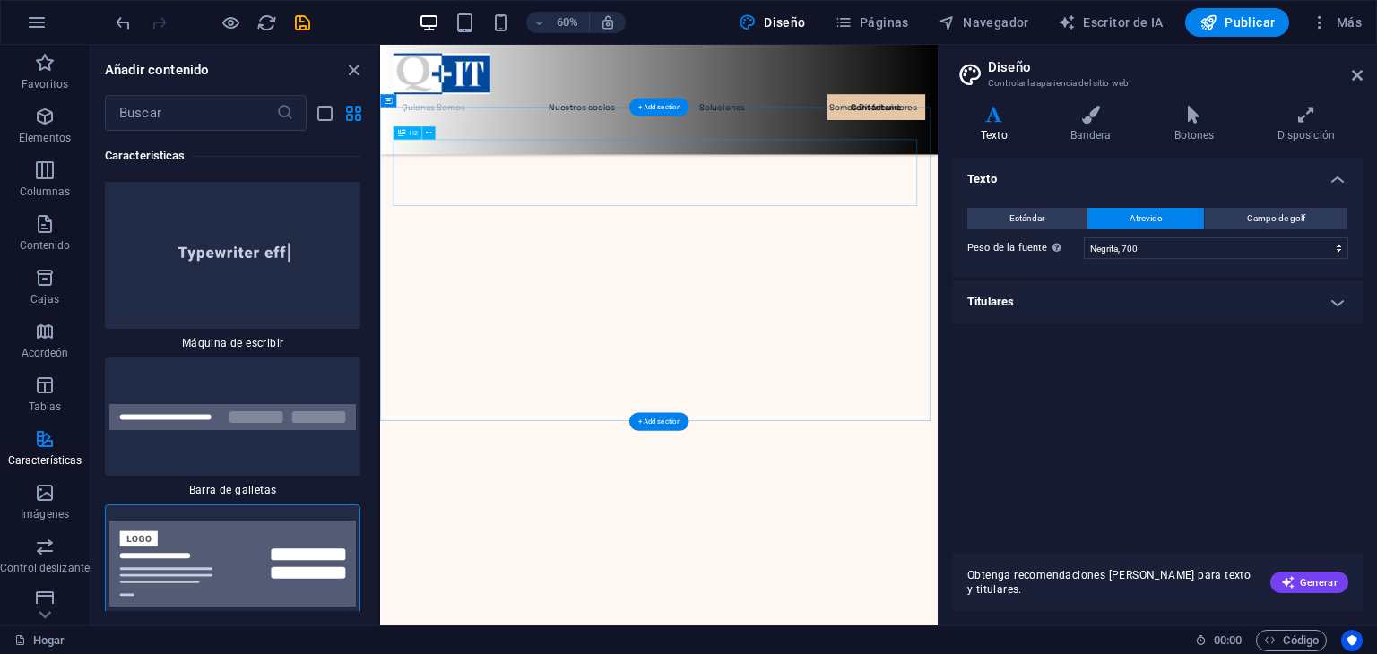
scroll to position [533, 0]
